Goal: Information Seeking & Learning: Understand process/instructions

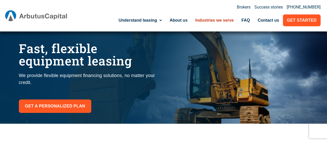
click at [204, 20] on link "Industries we serve" at bounding box center [214, 20] width 46 height 12
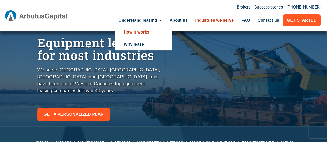
click at [129, 34] on link "How it works" at bounding box center [143, 32] width 57 height 12
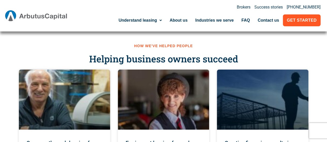
scroll to position [918, 0]
